Goal: Task Accomplishment & Management: Manage account settings

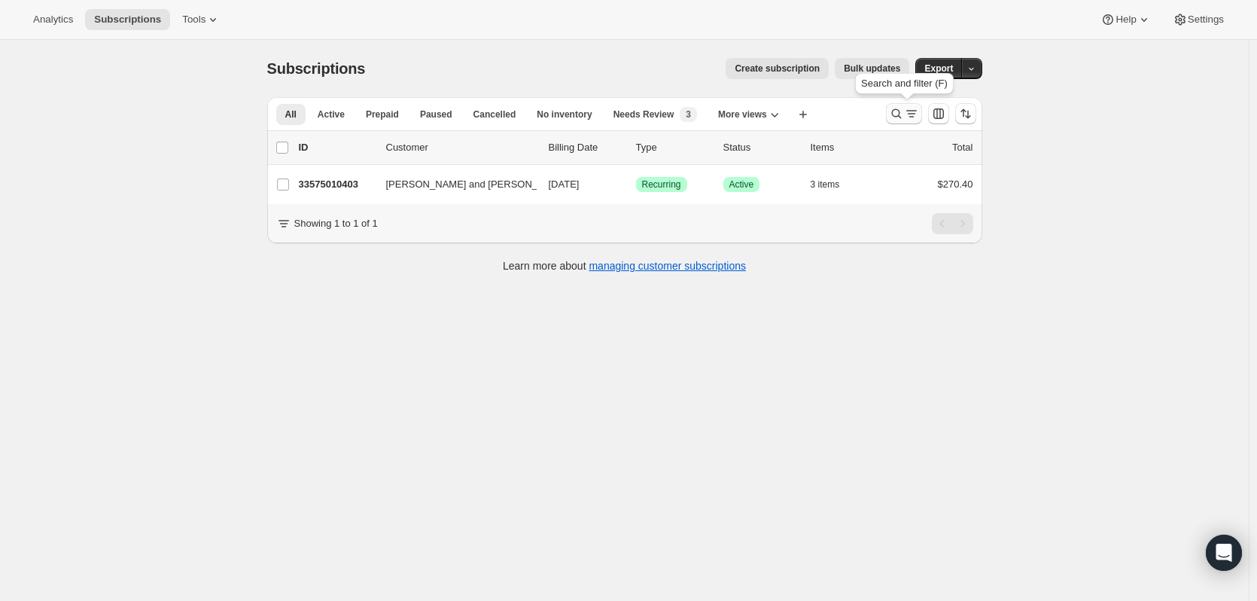
click at [901, 113] on icon "Search and filter results" at bounding box center [896, 113] width 15 height 15
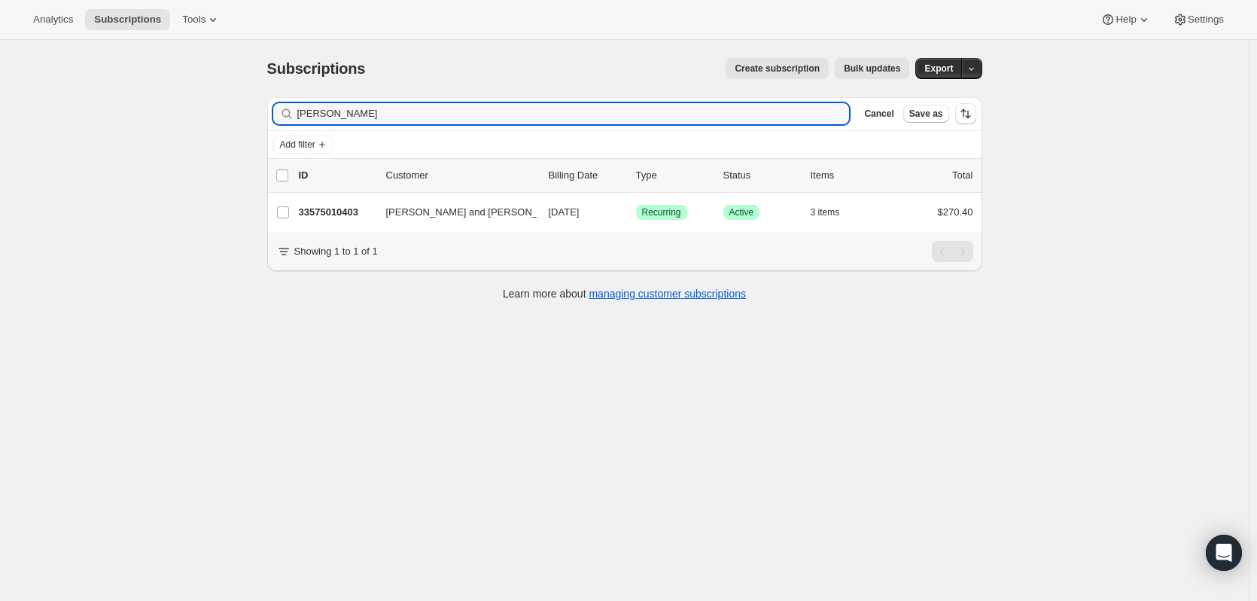
drag, startPoint x: 419, startPoint y: 113, endPoint x: 239, endPoint y: 139, distance: 181.7
click at [239, 139] on div "Subscriptions. This page is ready Subscriptions Create subscription Bulk update…" at bounding box center [624, 340] width 1249 height 601
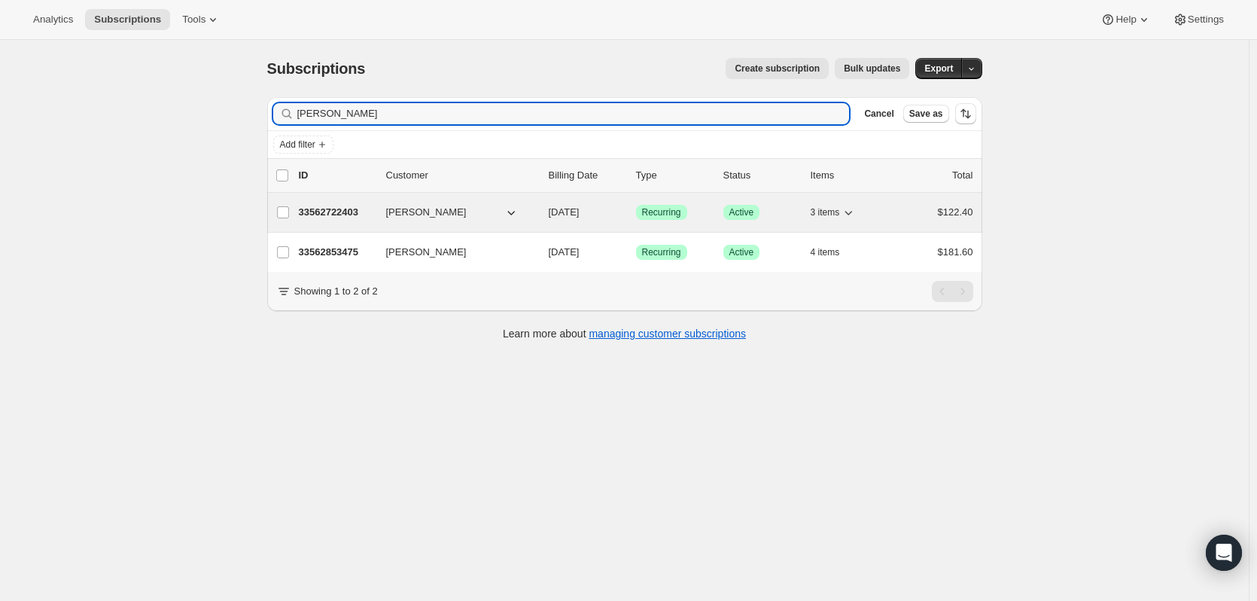
type input "[PERSON_NAME]"
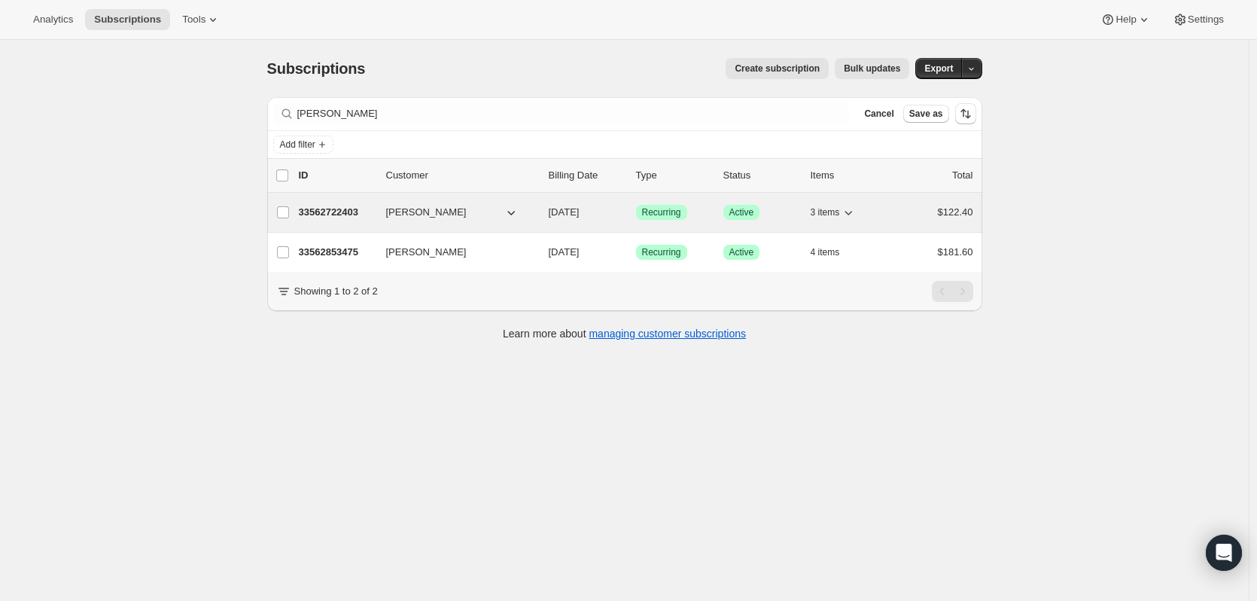
drag, startPoint x: 346, startPoint y: 210, endPoint x: 327, endPoint y: 210, distance: 19.6
click at [327, 209] on p "33562722403" at bounding box center [336, 212] width 75 height 15
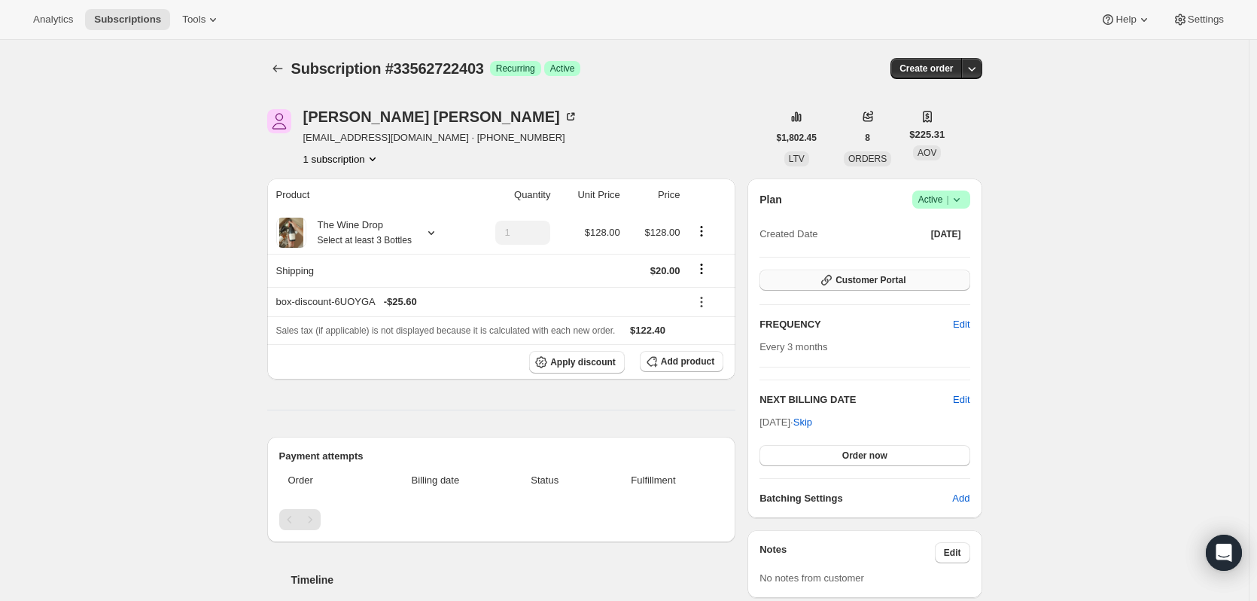
click at [902, 279] on span "Customer Portal" at bounding box center [871, 280] width 70 height 12
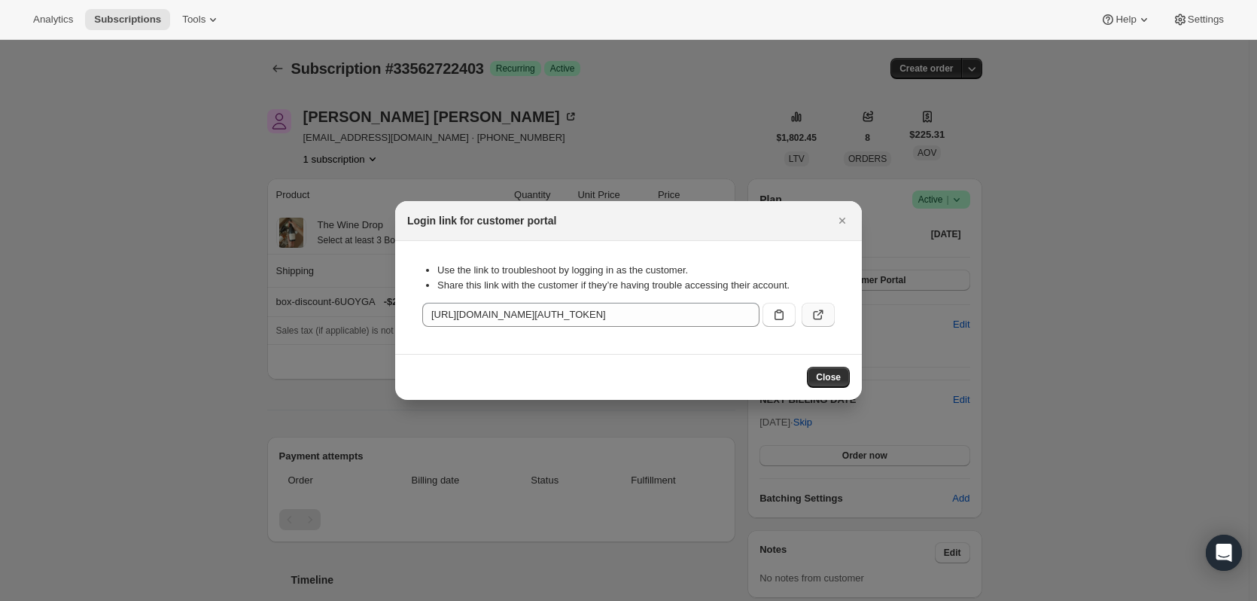
click at [821, 318] on icon ":r3q:" at bounding box center [818, 314] width 15 height 15
click at [839, 215] on icon "Close" at bounding box center [842, 220] width 15 height 15
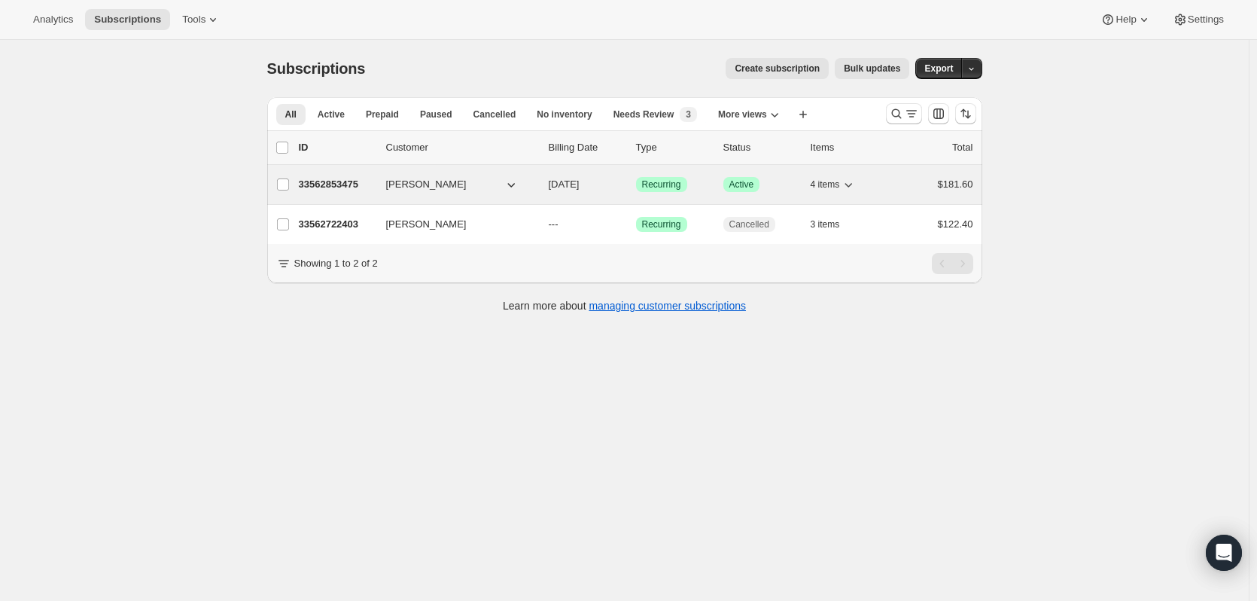
click at [342, 181] on p "33562853475" at bounding box center [336, 184] width 75 height 15
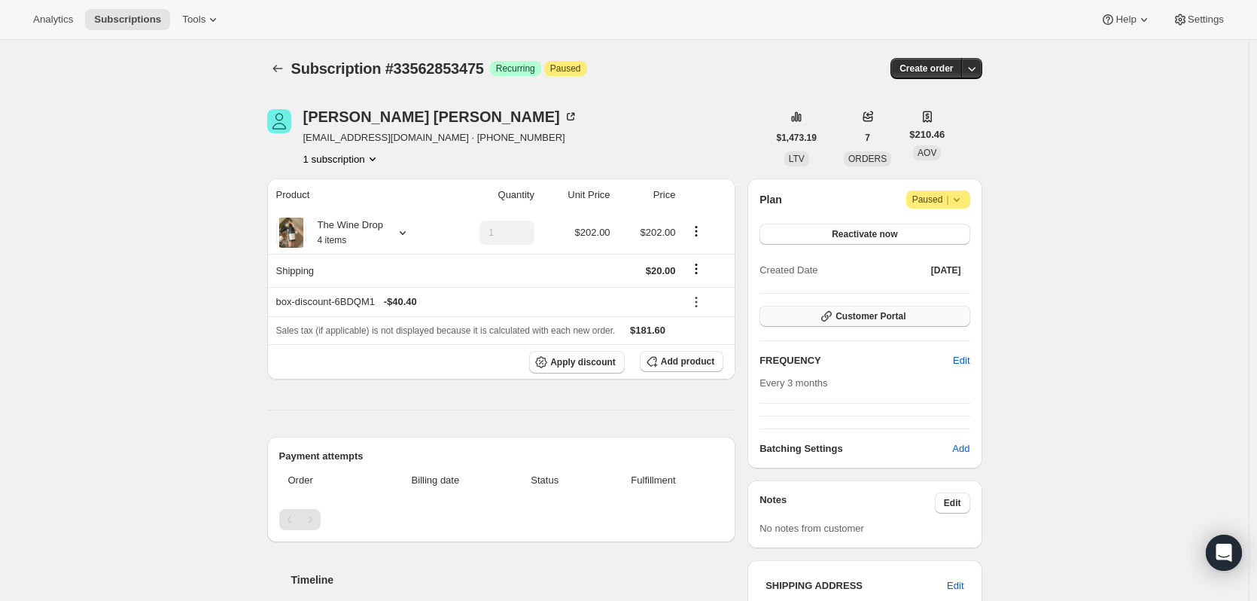
click at [906, 317] on span "Customer Portal" at bounding box center [871, 316] width 70 height 12
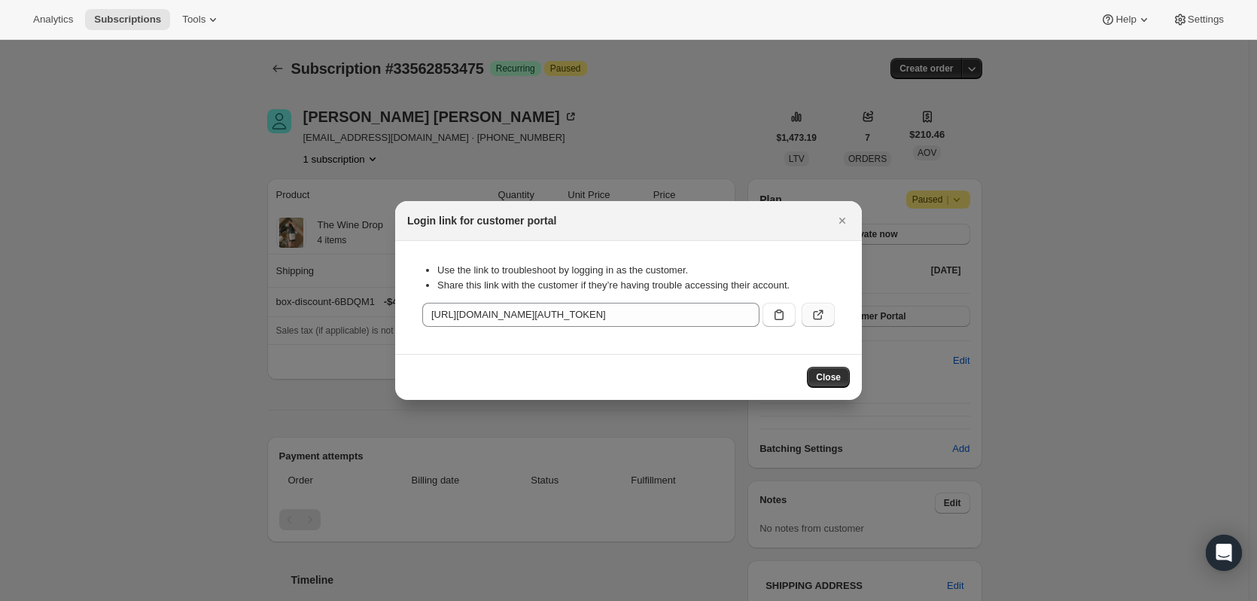
click at [822, 309] on icon ":r30:" at bounding box center [818, 314] width 15 height 15
click at [839, 221] on icon "Close" at bounding box center [842, 220] width 15 height 15
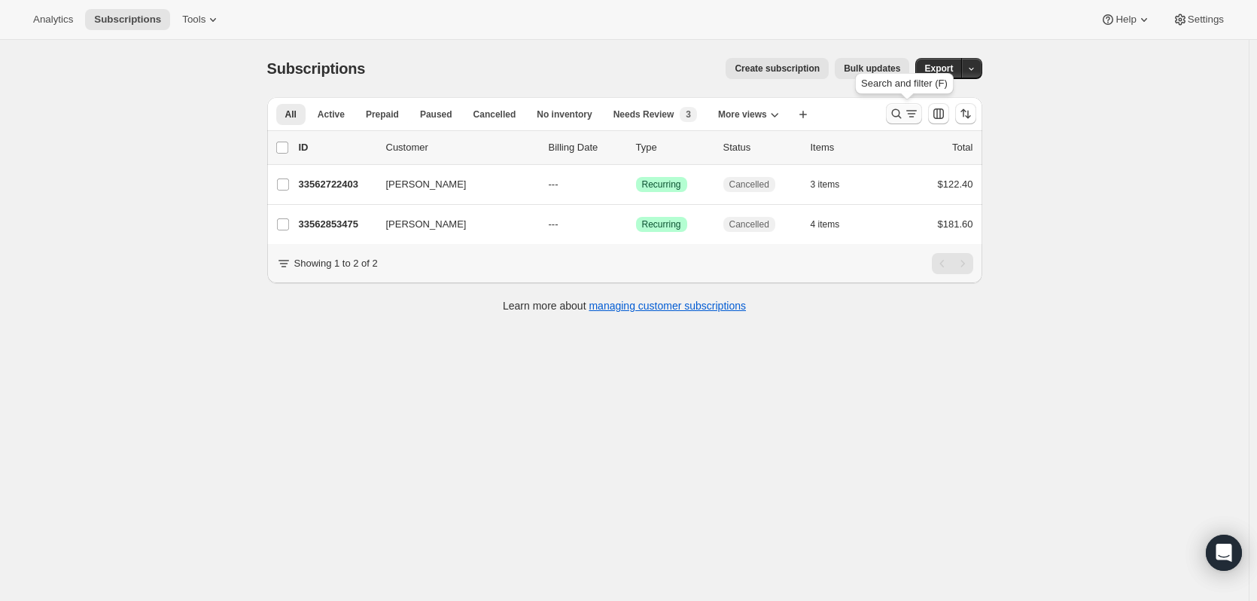
click at [891, 114] on button "Search and filter results" at bounding box center [904, 113] width 36 height 21
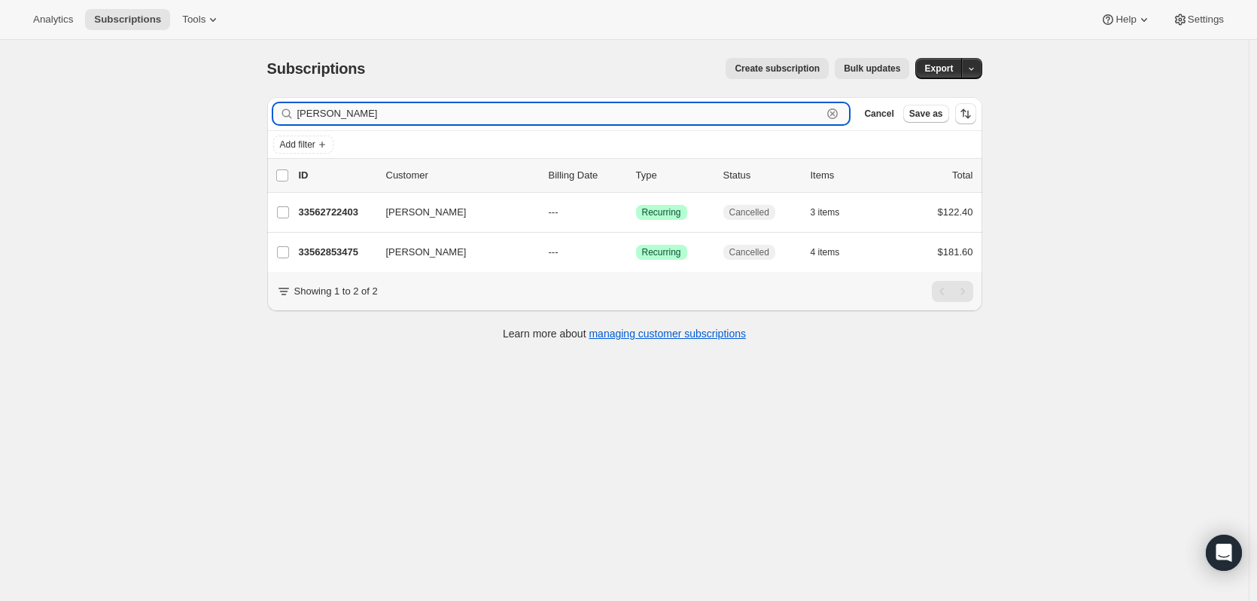
click at [839, 114] on icon "button" at bounding box center [832, 113] width 15 height 15
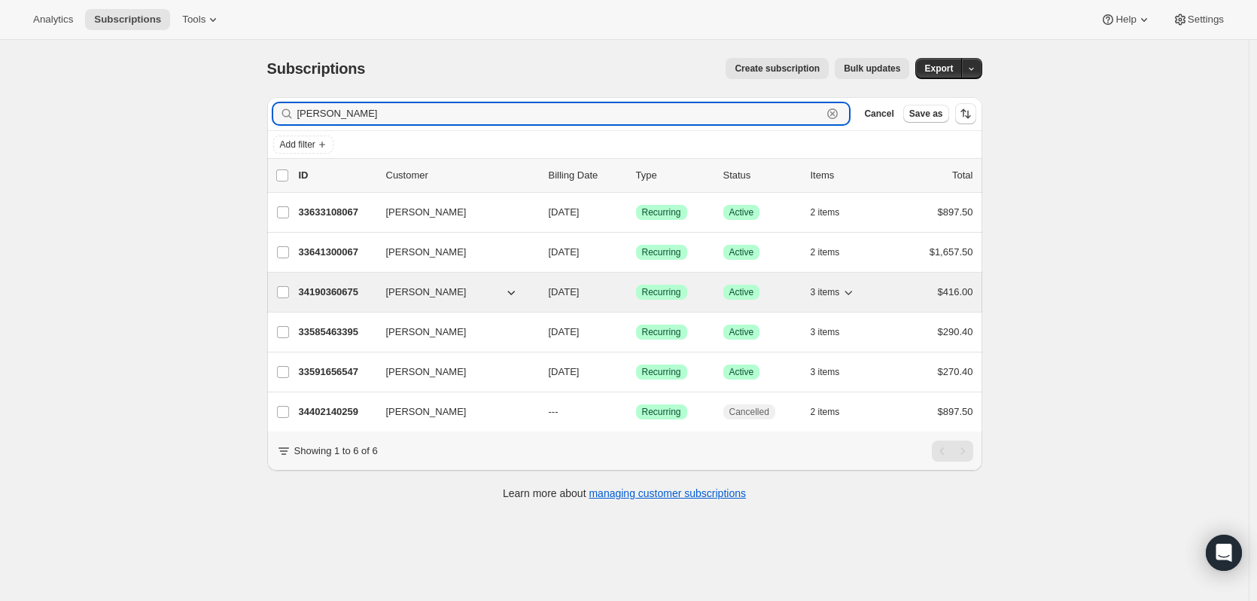
type input "nelson"
click at [337, 288] on p "34190360675" at bounding box center [336, 292] width 75 height 15
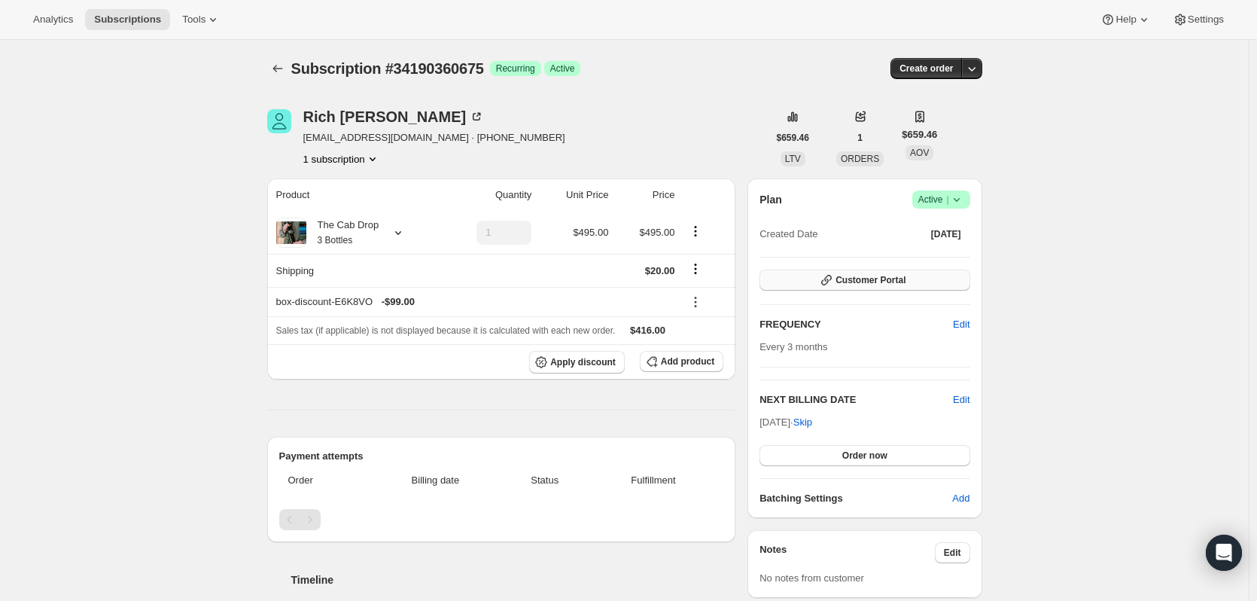
click at [894, 282] on span "Customer Portal" at bounding box center [871, 280] width 70 height 12
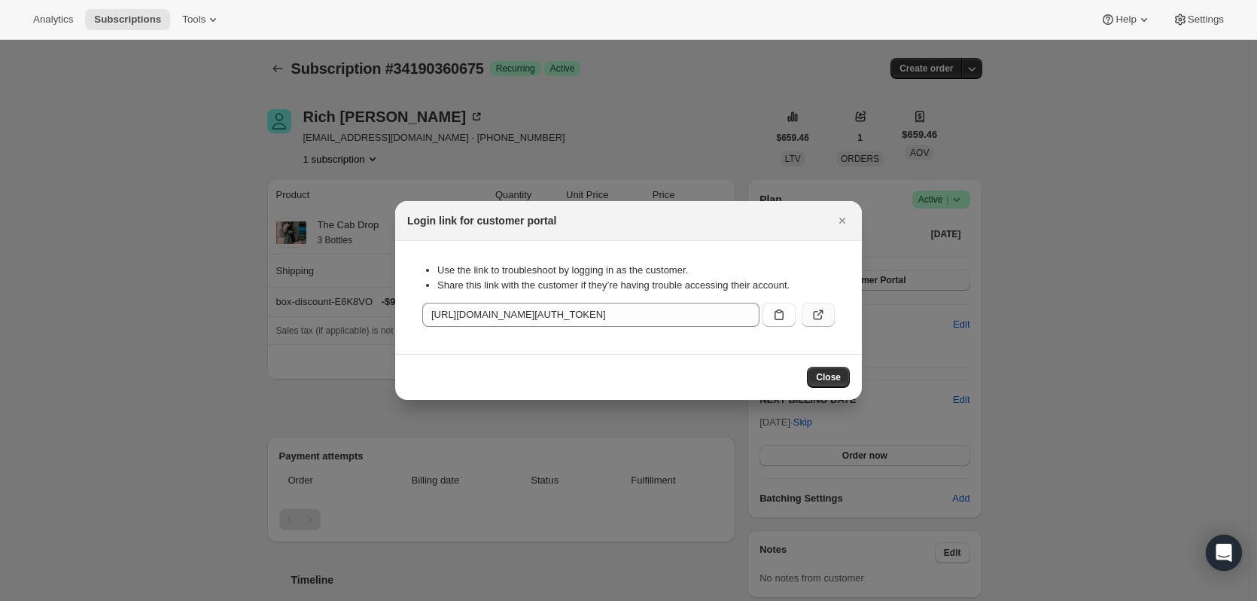
click at [816, 321] on icon ":rie:" at bounding box center [818, 314] width 15 height 15
click at [830, 374] on span "Close" at bounding box center [828, 377] width 25 height 12
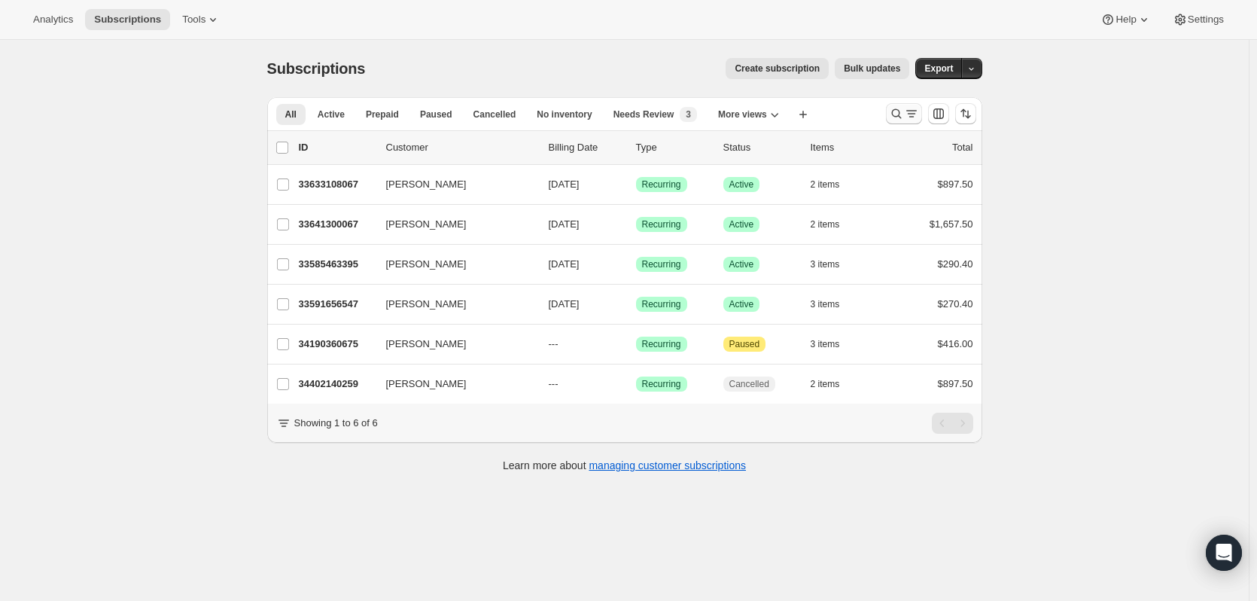
click at [897, 107] on icon "Search and filter results" at bounding box center [896, 113] width 15 height 15
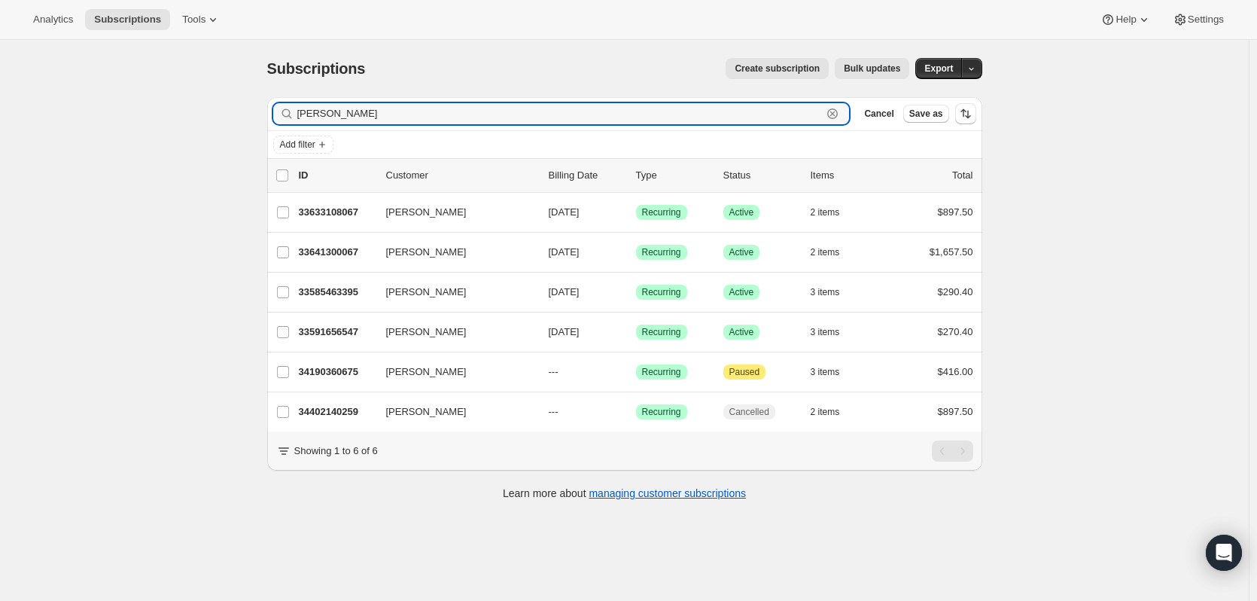
click at [840, 111] on icon "button" at bounding box center [832, 113] width 15 height 15
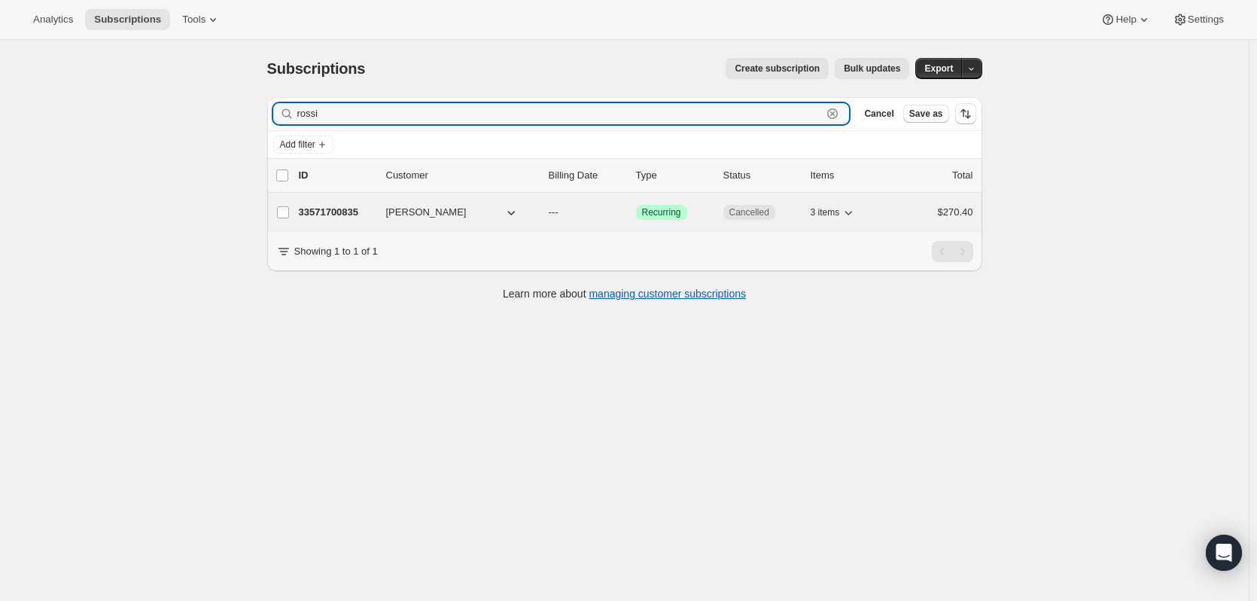
type input "rossi"
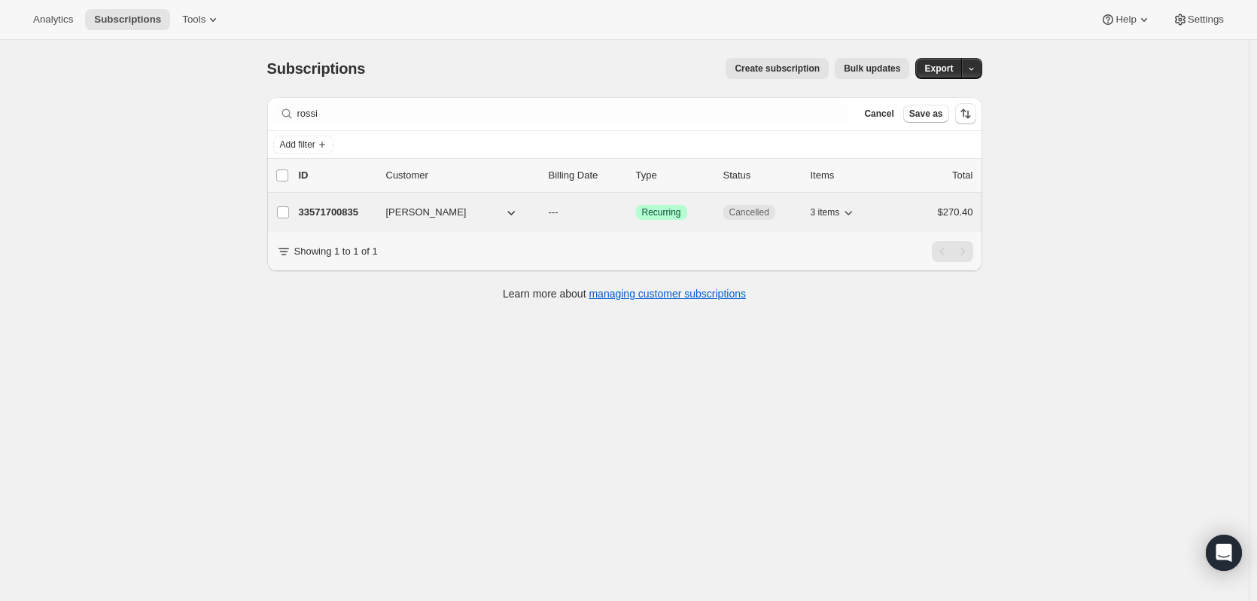
click at [333, 215] on p "33571700835" at bounding box center [336, 212] width 75 height 15
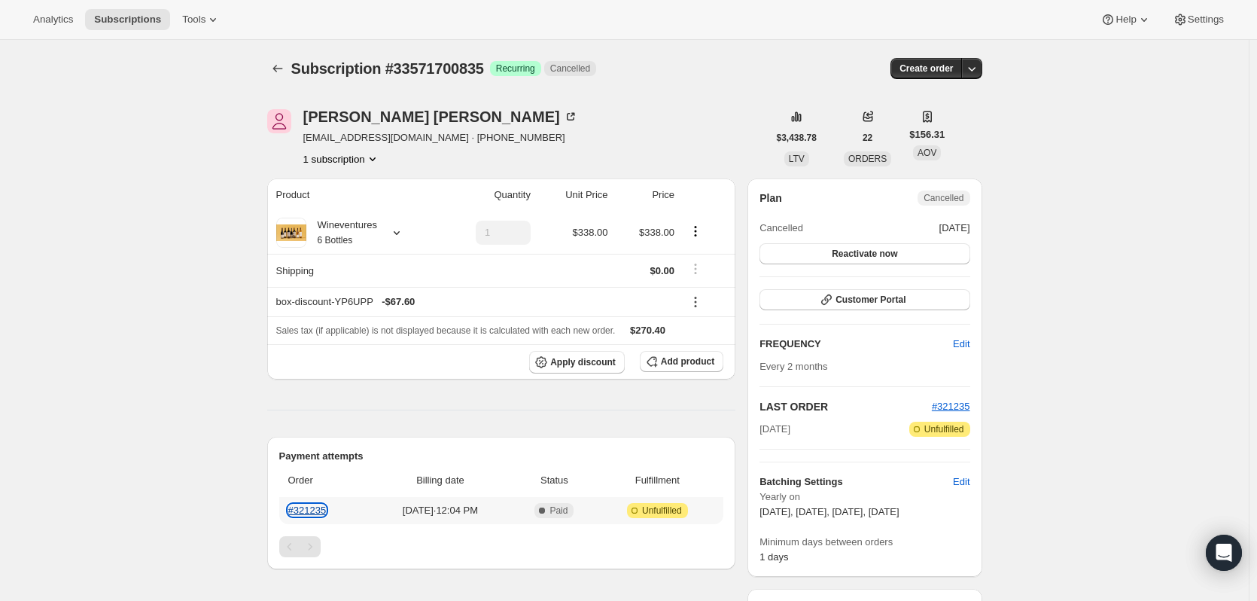
click at [311, 511] on link "#321235" at bounding box center [307, 509] width 38 height 11
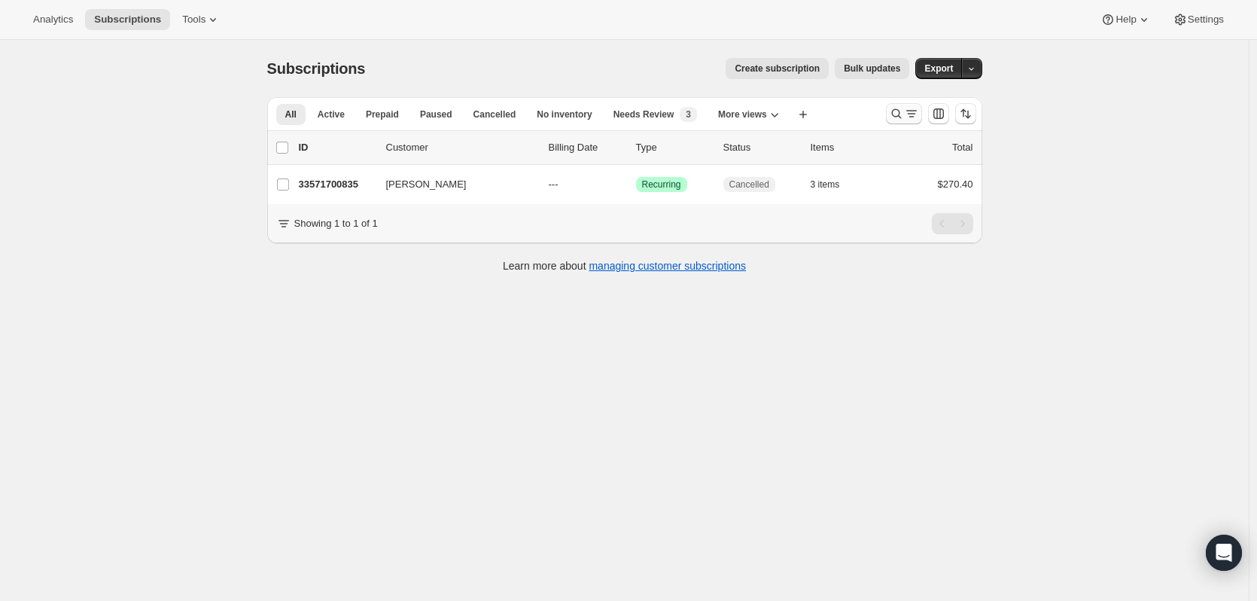
click at [900, 119] on icon "Search and filter results" at bounding box center [896, 113] width 15 height 15
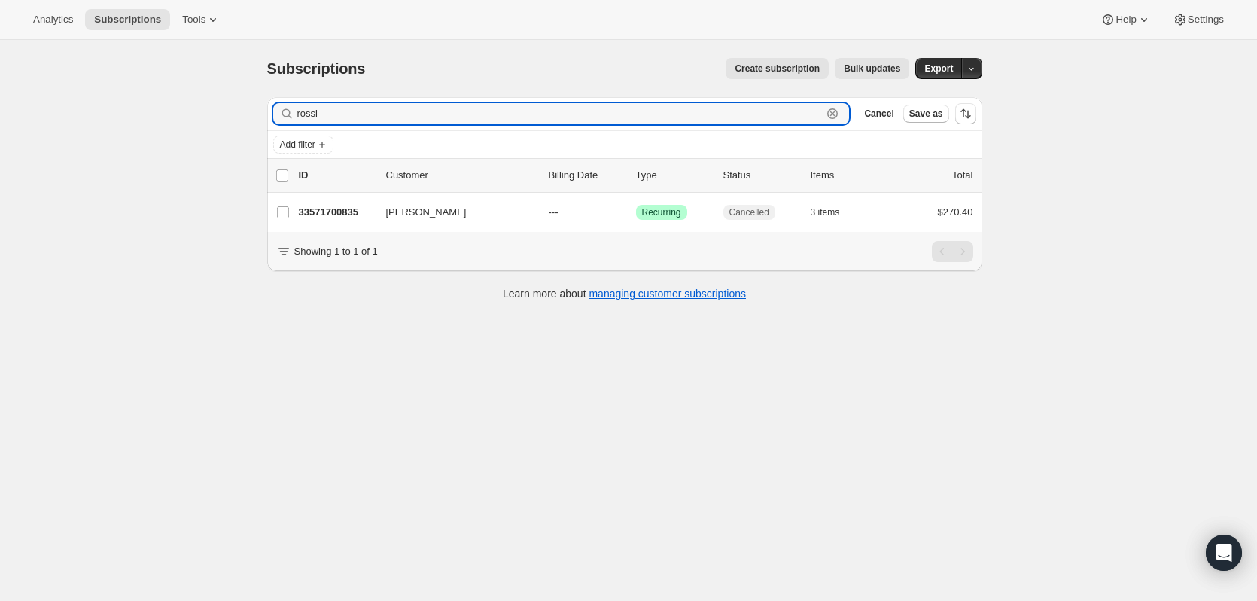
click at [829, 110] on icon "button" at bounding box center [832, 113] width 15 height 15
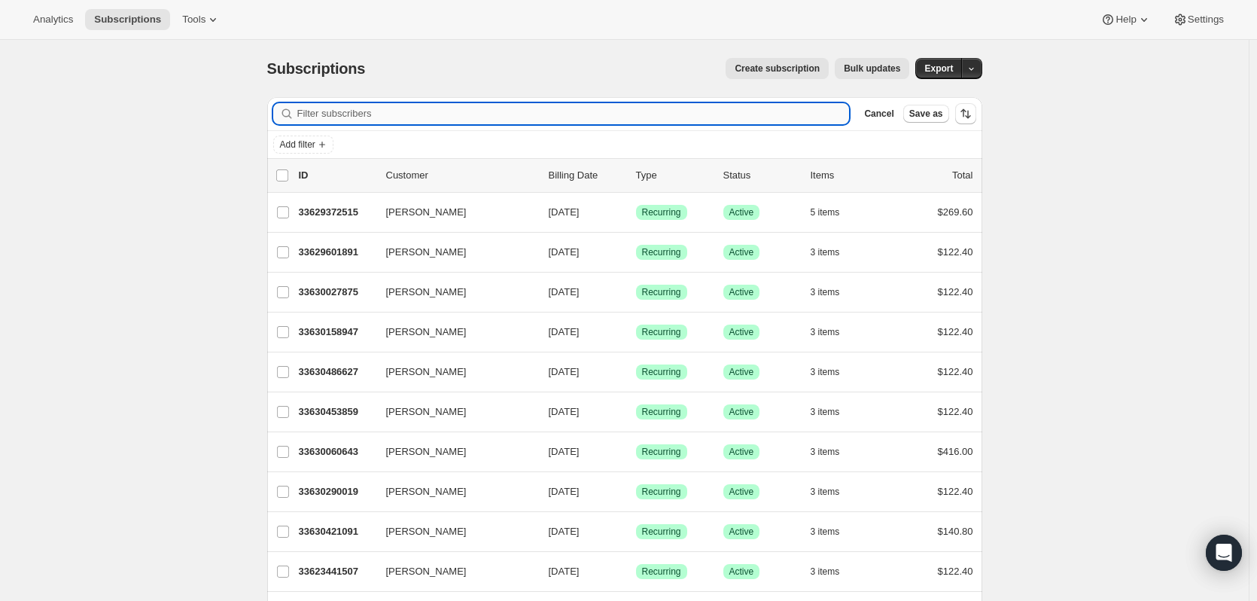
click at [808, 114] on input "Filter subscribers" at bounding box center [573, 113] width 553 height 21
paste input "wunsch"
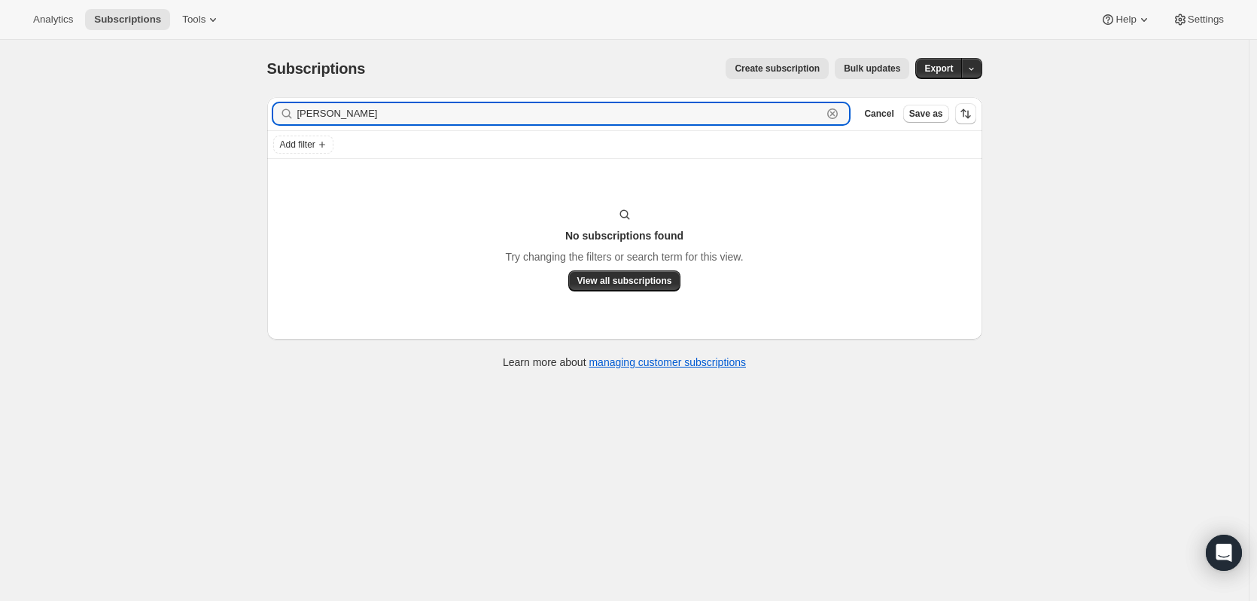
type input "wunsch"
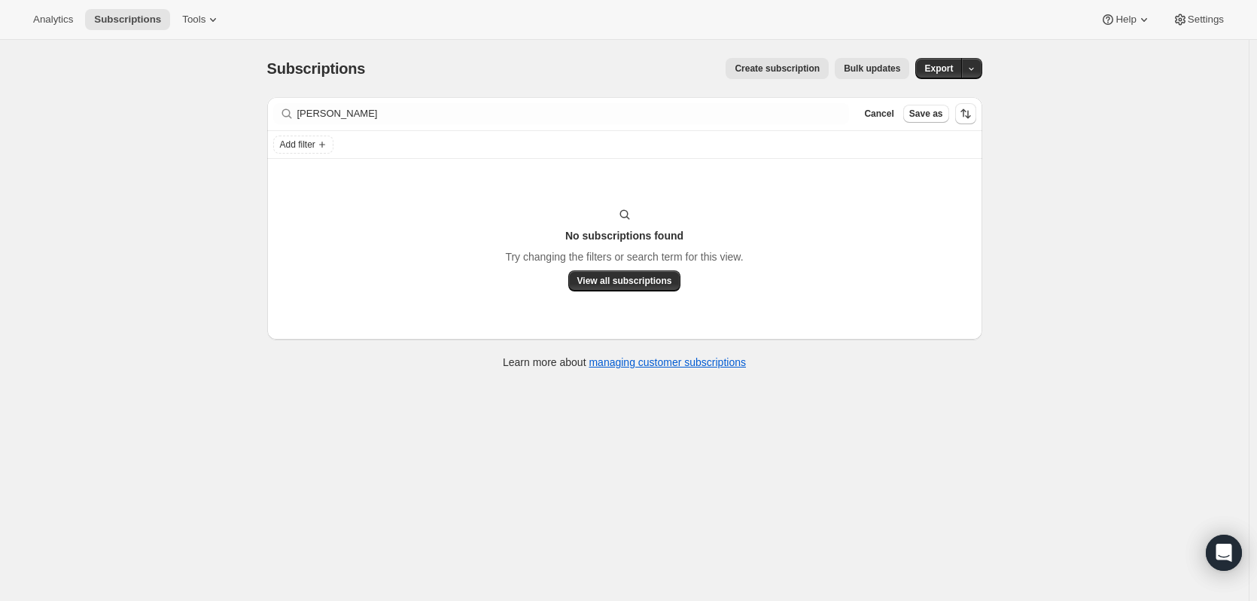
click at [382, 101] on div "Filter subscribers wunsch Clear Cancel Save as" at bounding box center [624, 113] width 715 height 33
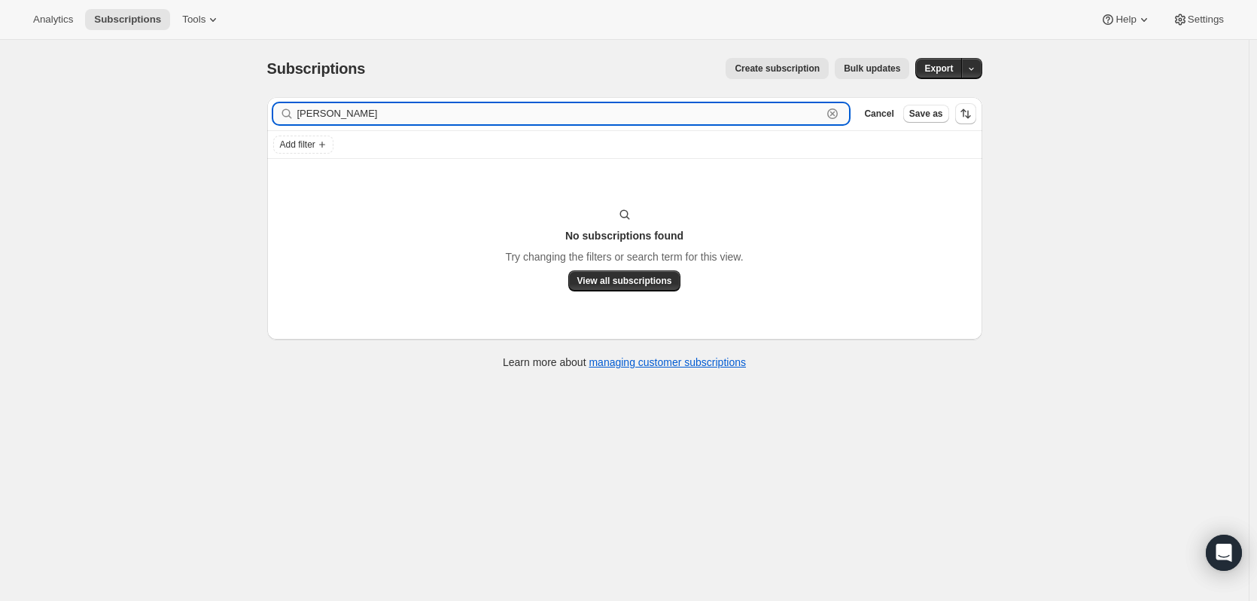
click at [387, 111] on input "wunsch" at bounding box center [559, 113] width 525 height 21
click at [835, 111] on icon "button" at bounding box center [832, 113] width 15 height 15
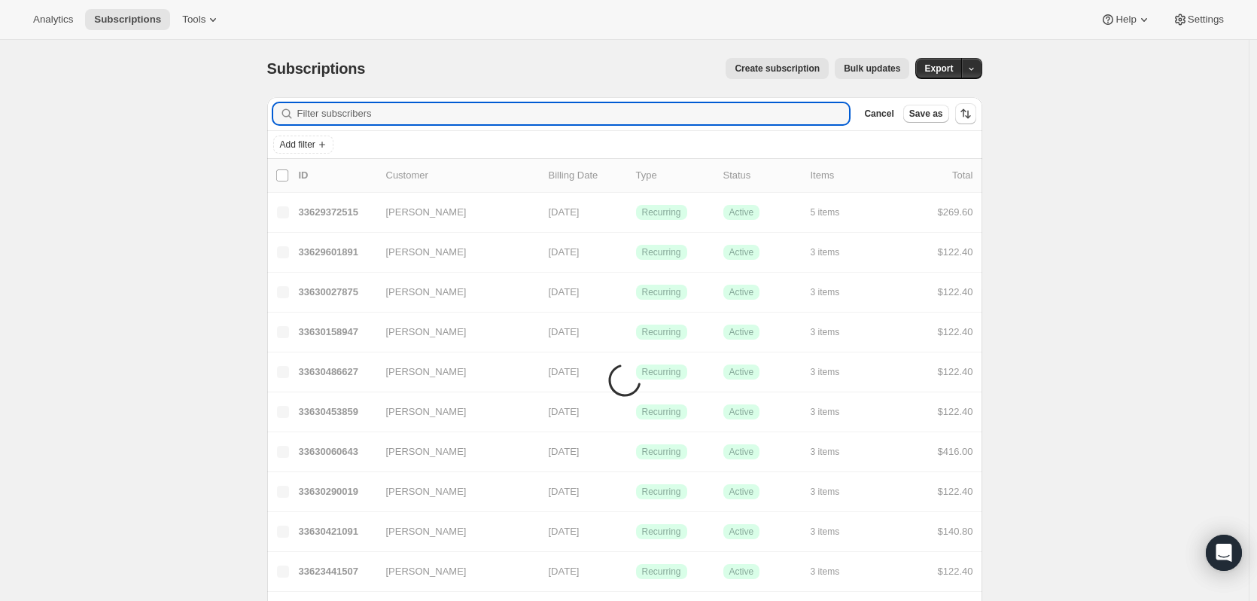
paste input "9258135904"
type input "9258135904"
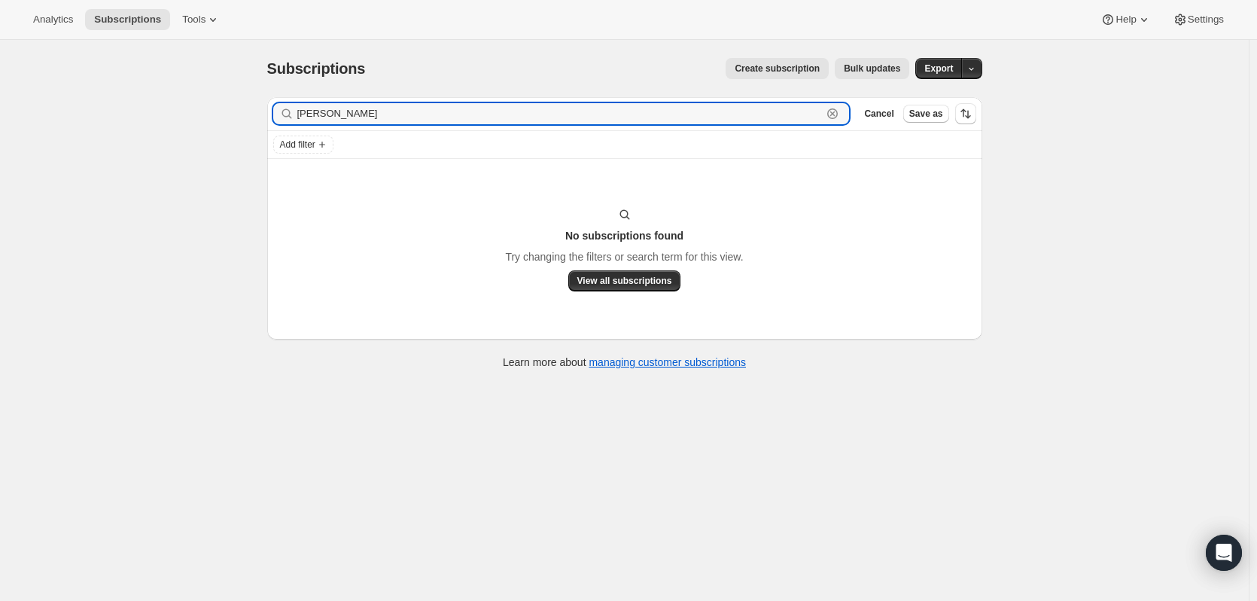
type input "wunsch"
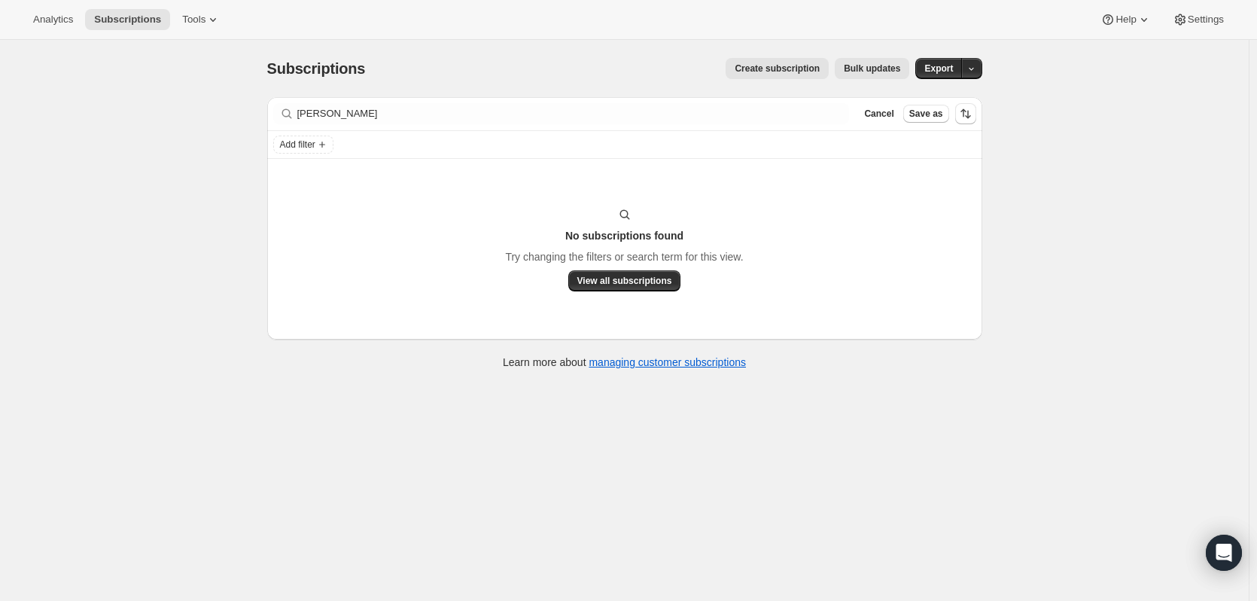
click at [697, 133] on div "Add filter" at bounding box center [624, 144] width 715 height 27
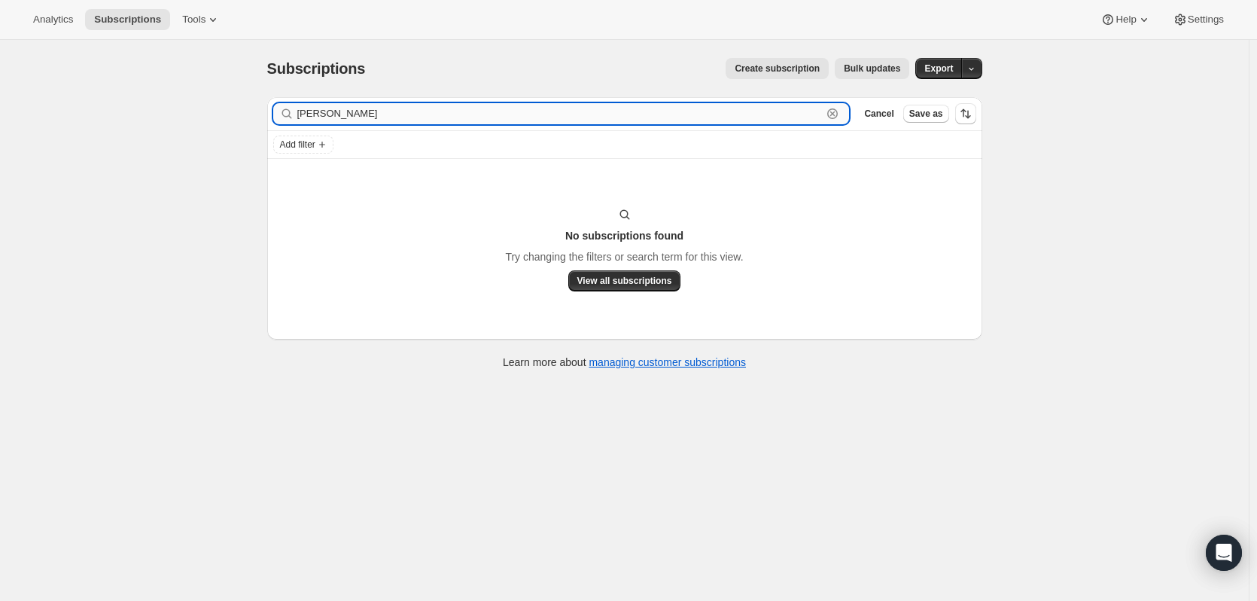
click at [678, 110] on input "wunsch" at bounding box center [559, 113] width 525 height 21
click at [834, 108] on icon "button" at bounding box center [832, 113] width 15 height 15
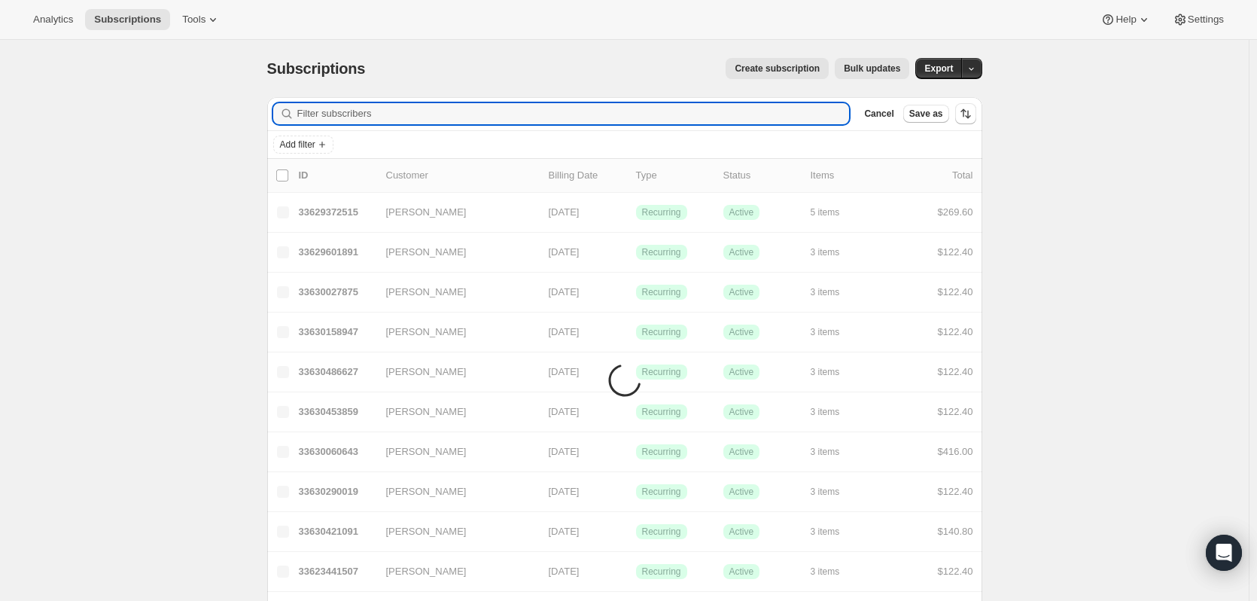
paste input "nicoletteaslan@gmail.com"
type input "nicoletteaslan@gmail.com"
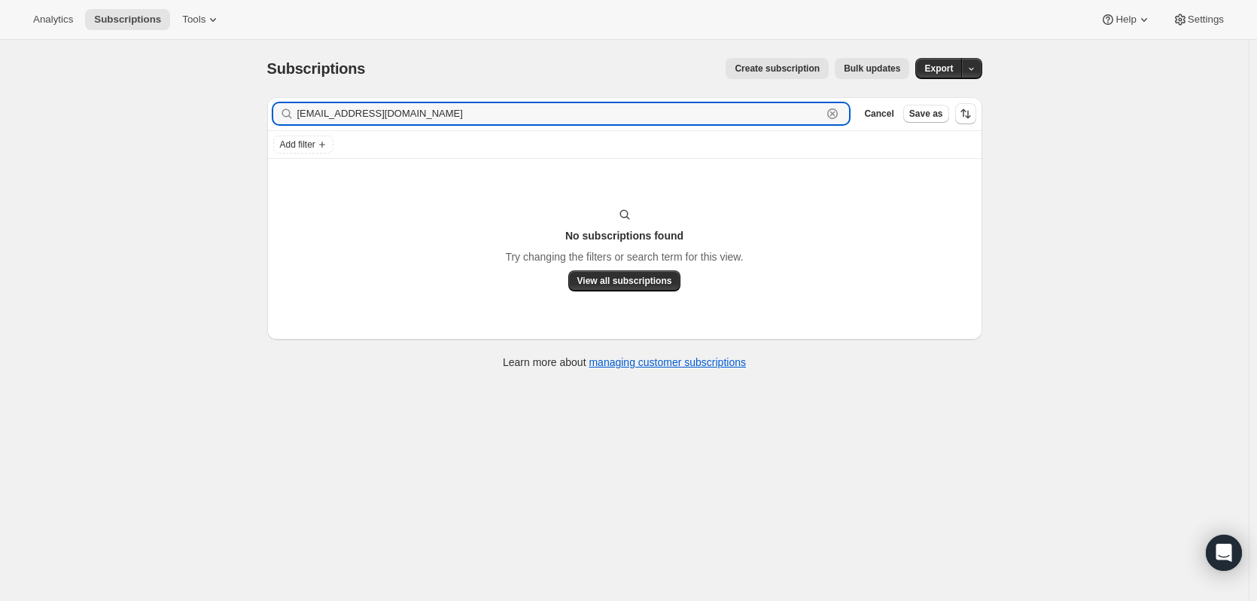
drag, startPoint x: 450, startPoint y: 117, endPoint x: 299, endPoint y: 118, distance: 151.3
click at [299, 118] on div "pebblesdog63@gmail.com Clear" at bounding box center [561, 113] width 577 height 21
type input "[EMAIL_ADDRESS][DOMAIN_NAME]"
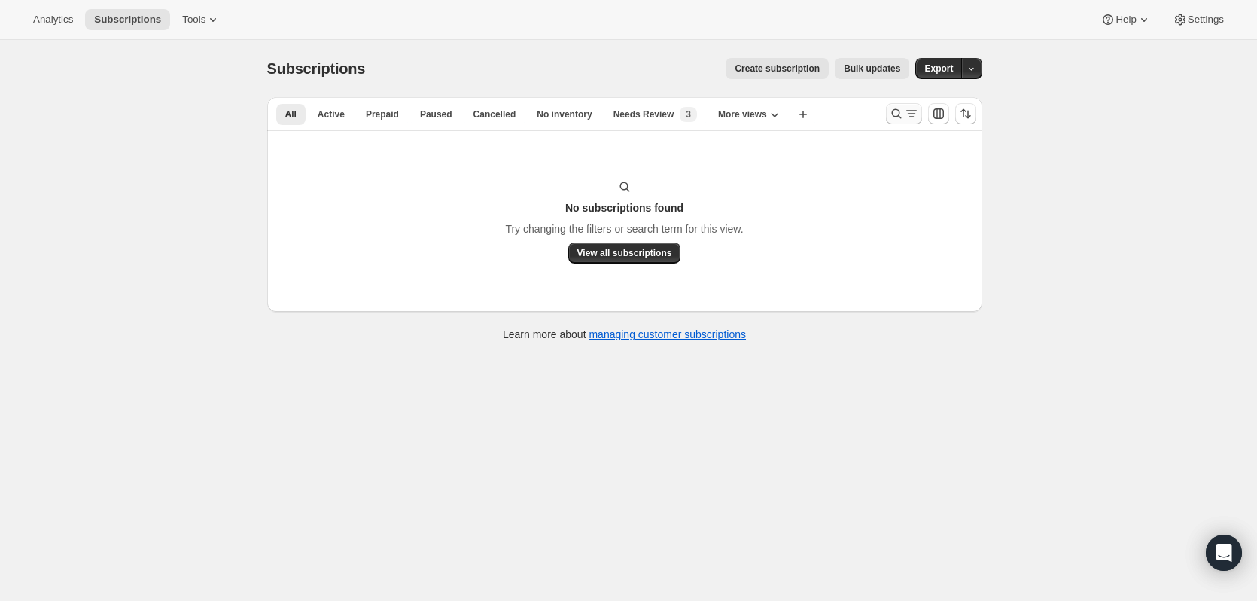
click at [903, 108] on icon "Search and filter results" at bounding box center [896, 113] width 15 height 15
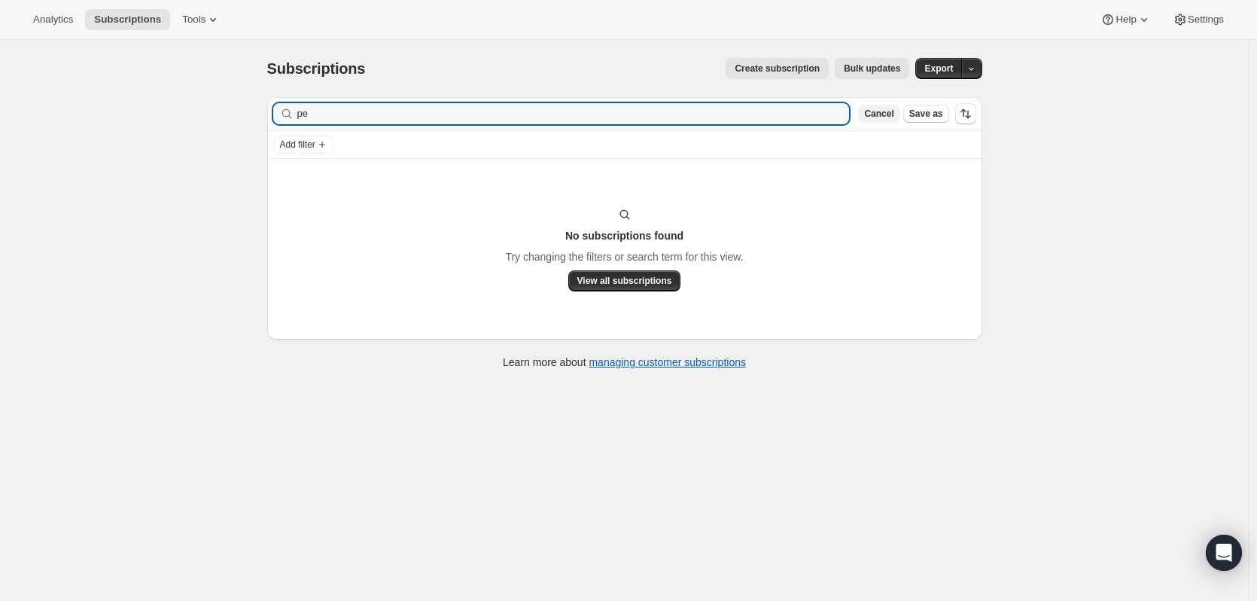
type input "p"
type input "z"
type input "s"
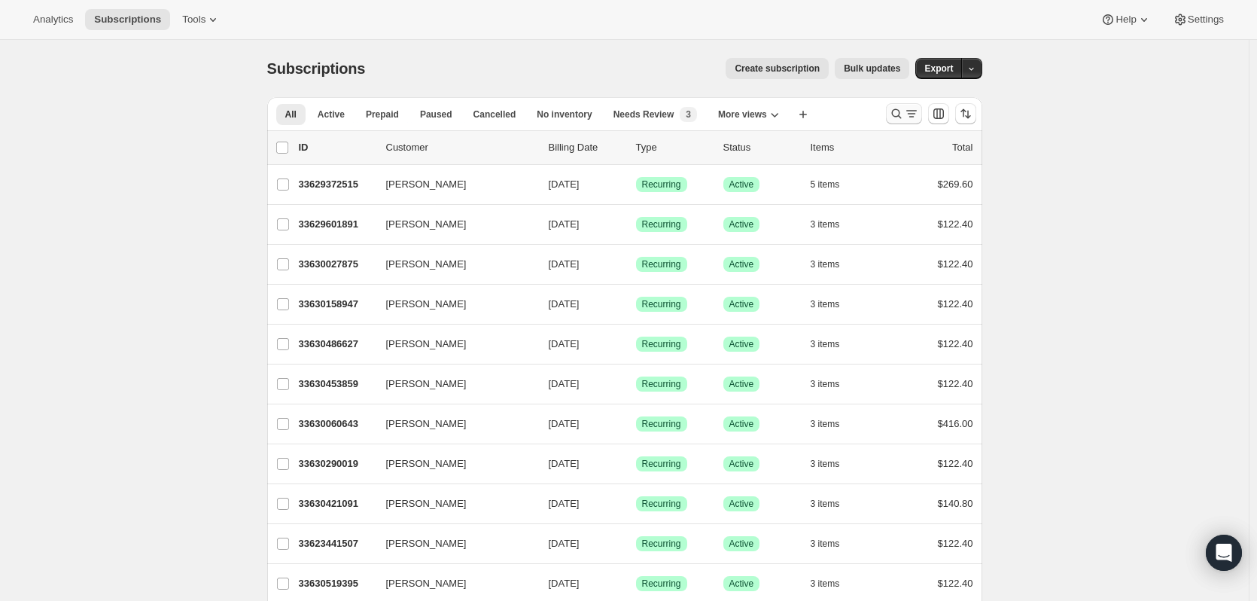
click at [898, 115] on icon "Search and filter results" at bounding box center [896, 113] width 15 height 15
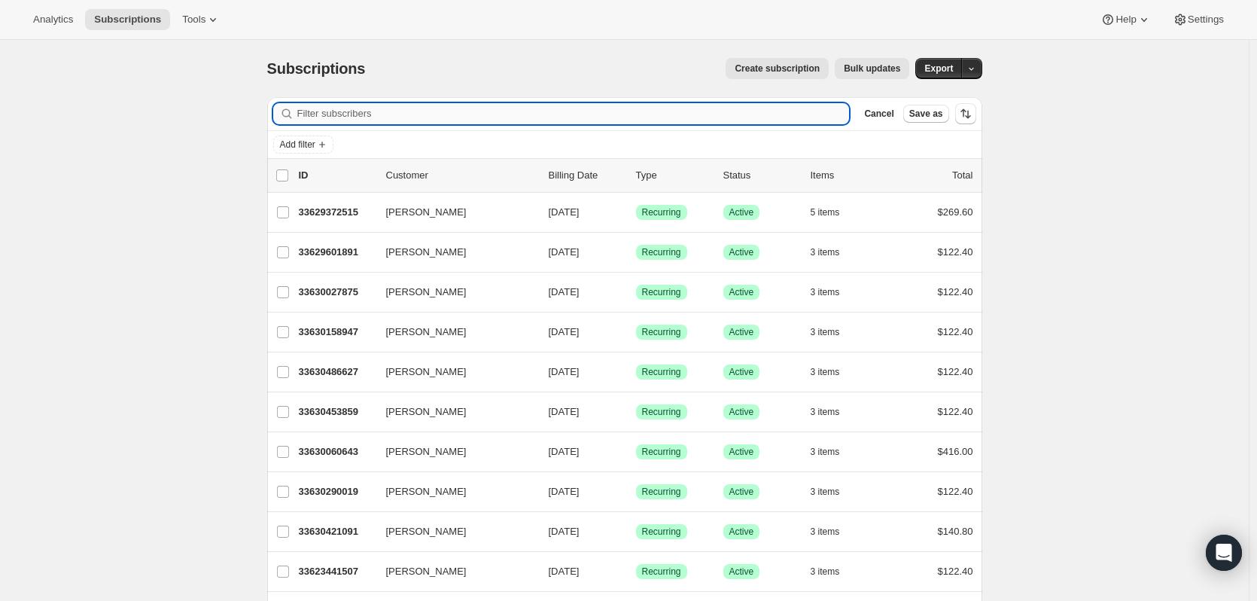
click at [618, 114] on input "Filter subscribers" at bounding box center [573, 113] width 553 height 21
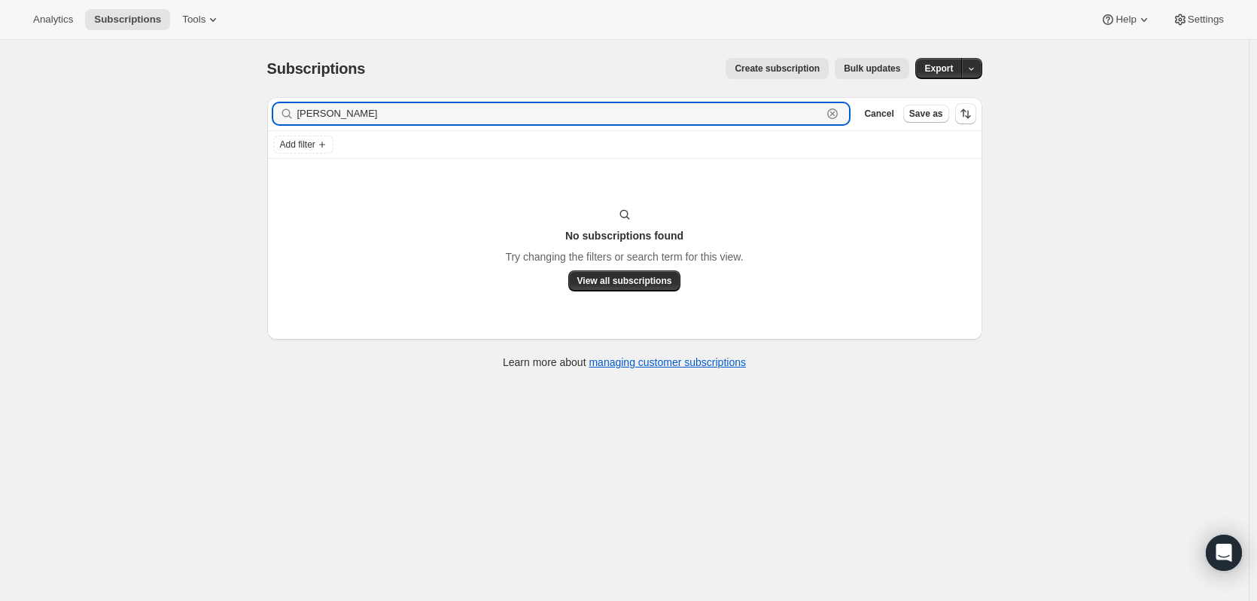
type input "wunsch"
